Goal: Find specific page/section: Find specific page/section

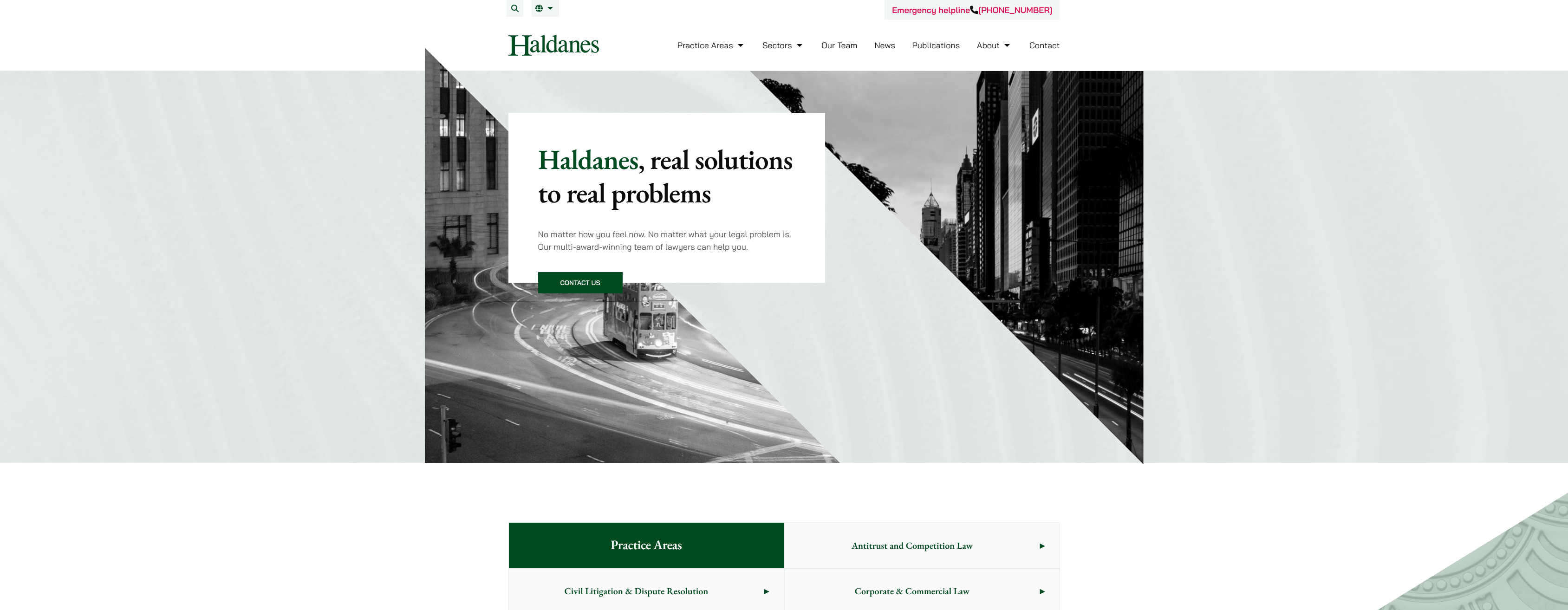
click at [837, 47] on link "Our Team" at bounding box center [839, 45] width 36 height 11
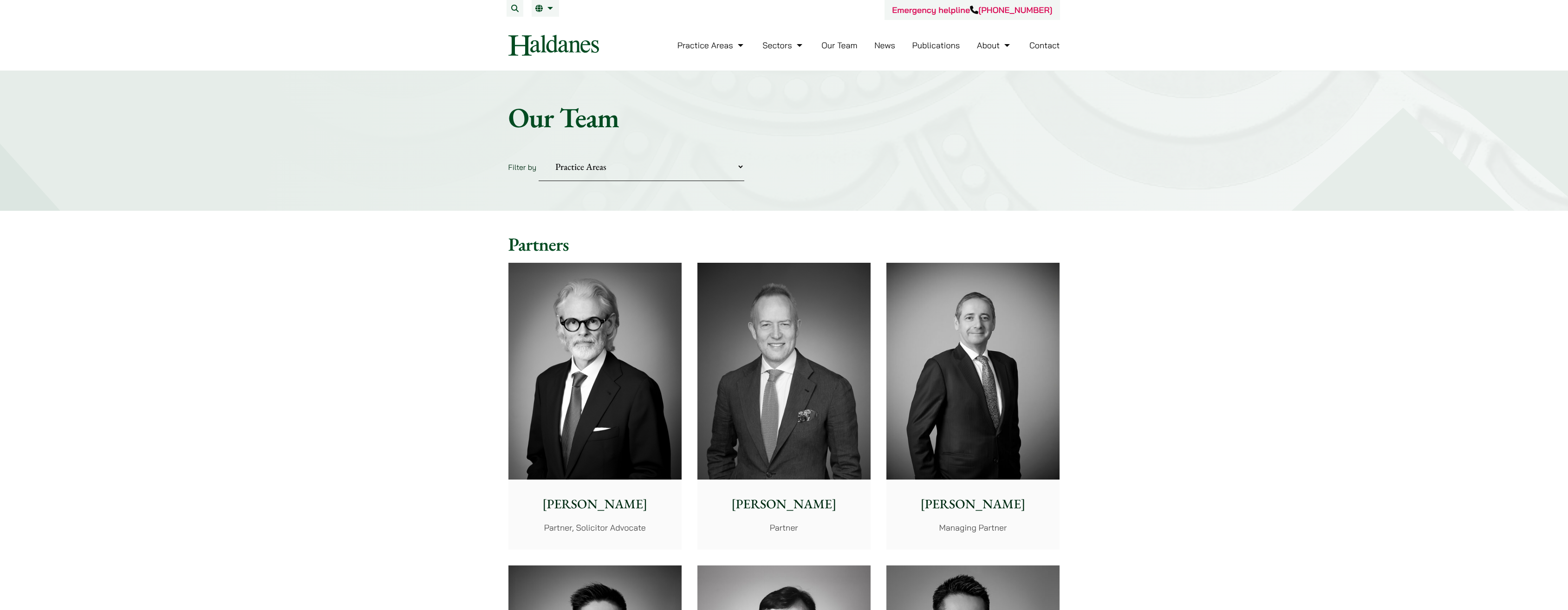
click at [837, 47] on link "Our Team" at bounding box center [839, 45] width 36 height 11
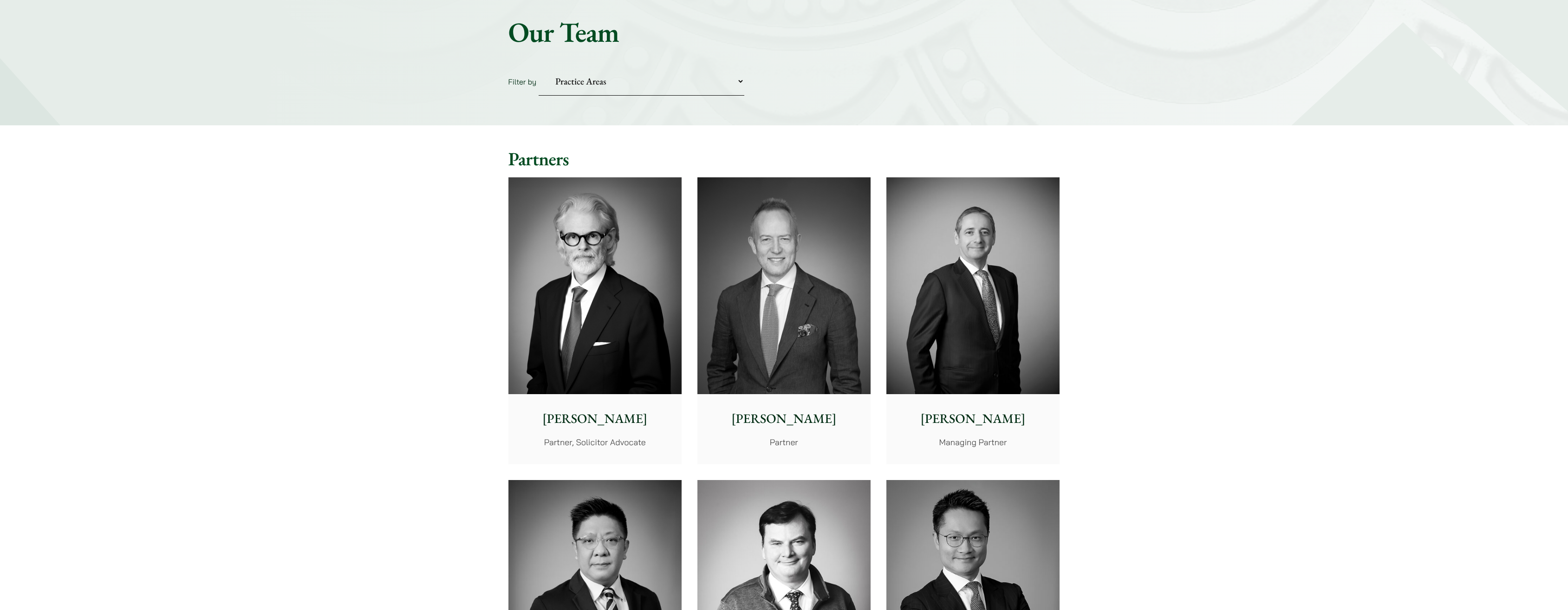
scroll to position [92, 0]
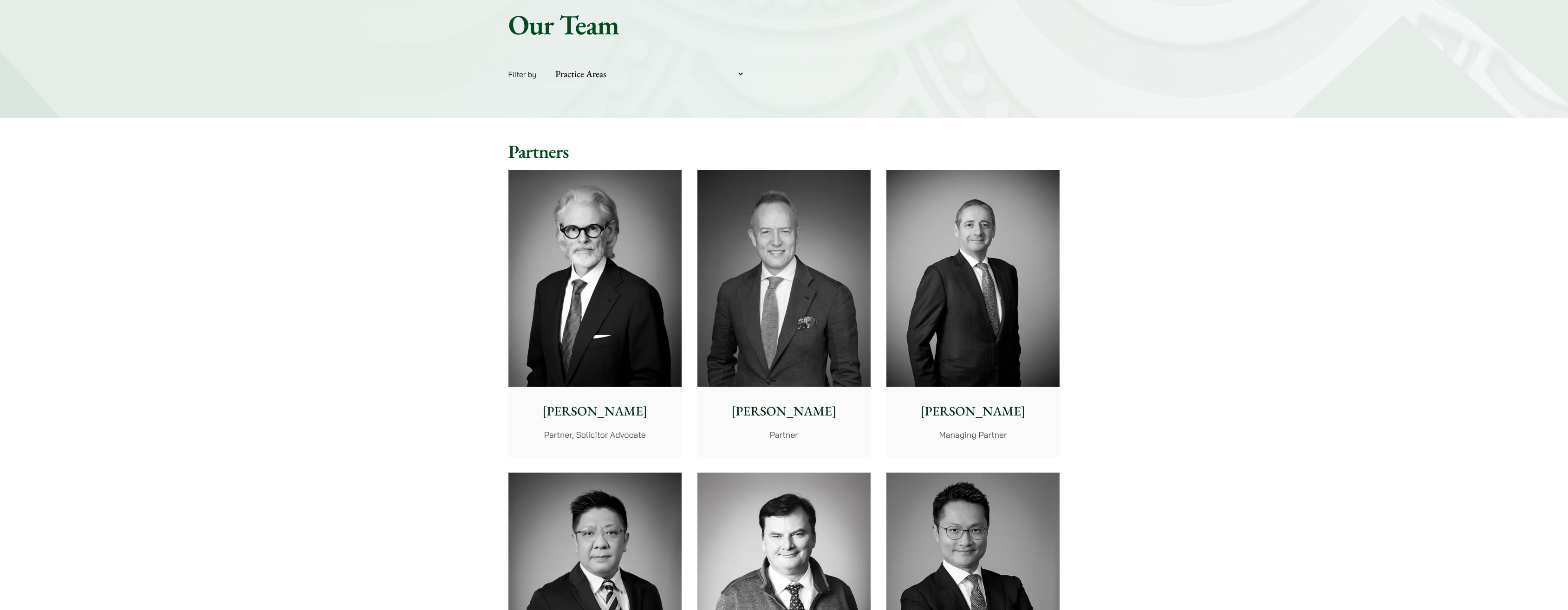
click at [792, 410] on p "[PERSON_NAME]" at bounding box center [784, 412] width 159 height 19
